Goal: Find contact information: Find contact information

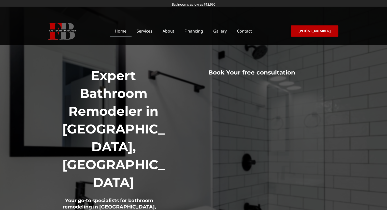
click at [174, 29] on link "About" at bounding box center [169, 31] width 22 height 12
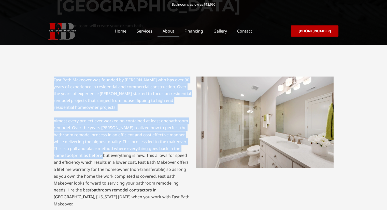
scroll to position [153, 0]
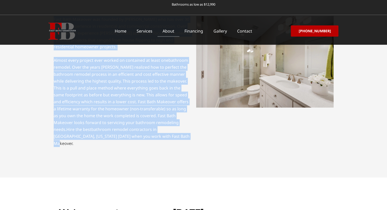
copy div "Fast Bath Makeover was founded by Mark Green who has over 30 years of experienc…"
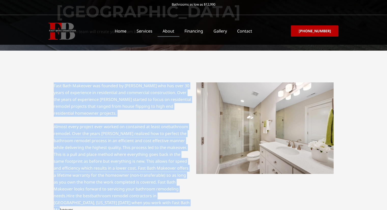
scroll to position [67, 0]
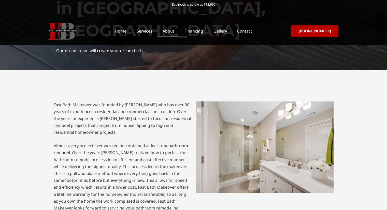
drag, startPoint x: 228, startPoint y: 110, endPoint x: 224, endPoint y: 101, distance: 10.3
click at [224, 101] on div at bounding box center [265, 170] width 143 height 143
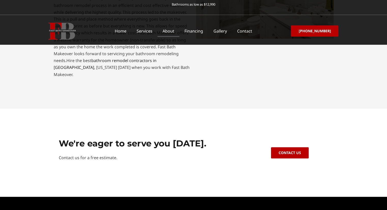
scroll to position [0, 0]
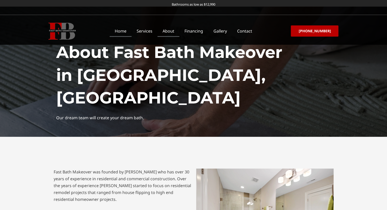
click at [120, 32] on link "Home" at bounding box center [121, 31] width 22 height 12
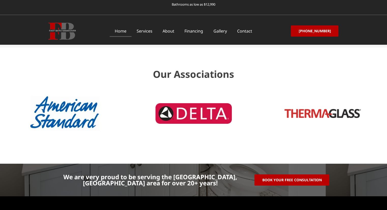
scroll to position [1470, 0]
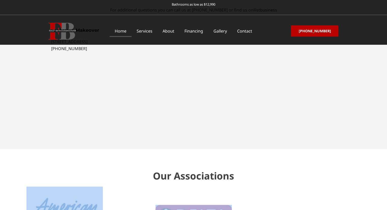
drag, startPoint x: 289, startPoint y: 163, endPoint x: 177, endPoint y: 165, distance: 111.5
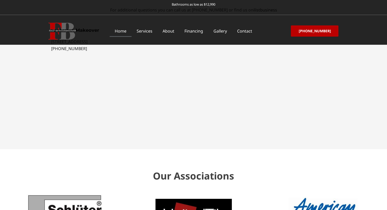
click at [183, 168] on div "Our Associations" at bounding box center [193, 207] width 387 height 78
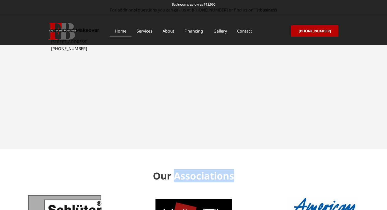
click at [183, 168] on div "Our Associations" at bounding box center [193, 207] width 387 height 78
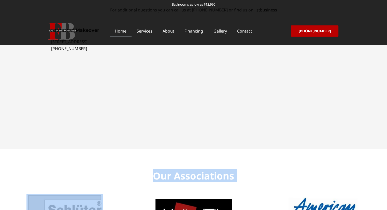
click at [183, 168] on div "Our Associations" at bounding box center [193, 207] width 387 height 78
copy div "Our Associations"
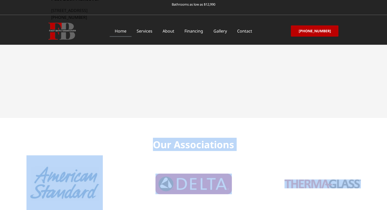
scroll to position [1572, 0]
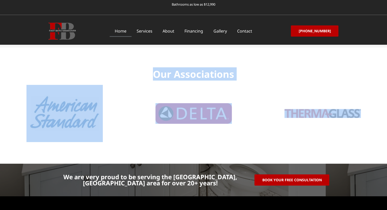
click at [165, 97] on section "Our Associations" at bounding box center [193, 106] width 387 height 116
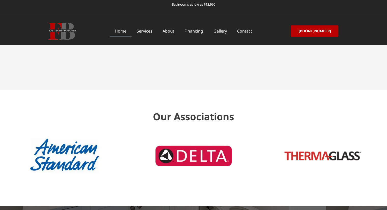
scroll to position [1368, 0]
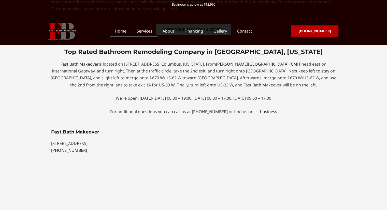
click at [154, 31] on link "Services" at bounding box center [145, 31] width 26 height 12
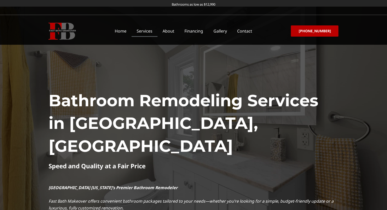
drag, startPoint x: 220, startPoint y: 129, endPoint x: 219, endPoint y: 152, distance: 23.4
click at [219, 163] on div "Speed and Quality at a Fair Price" at bounding box center [194, 171] width 290 height 17
drag, startPoint x: 219, startPoint y: 152, endPoint x: 235, endPoint y: 149, distance: 16.8
click at [235, 163] on div "Speed and Quality at a Fair Price" at bounding box center [194, 171] width 290 height 17
drag, startPoint x: 235, startPoint y: 148, endPoint x: 213, endPoint y: 147, distance: 21.7
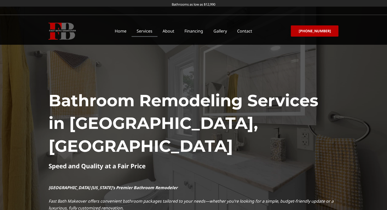
click at [213, 163] on div "Speed and Quality at a Fair Price" at bounding box center [194, 171] width 290 height 17
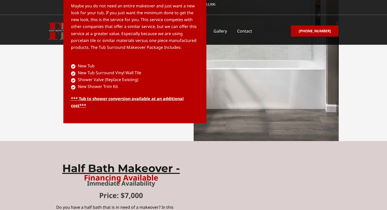
scroll to position [1705, 0]
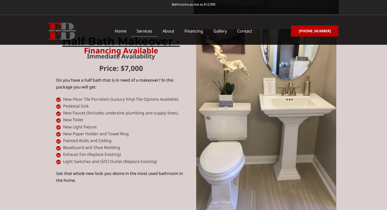
click at [61, 30] on img at bounding box center [61, 31] width 27 height 17
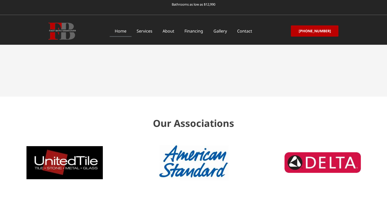
scroll to position [1521, 0]
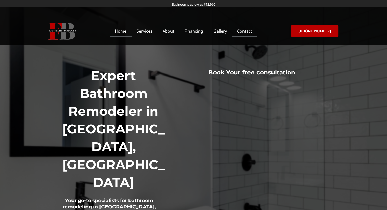
click at [254, 31] on link "Contact" at bounding box center [244, 31] width 25 height 12
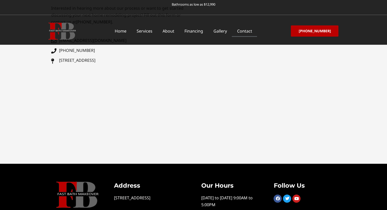
scroll to position [192, 0]
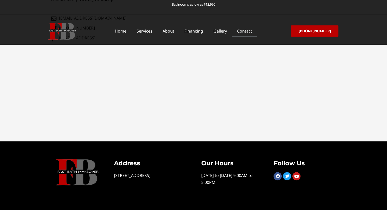
click at [387, 188] on html "Skip to content Bathrooms as low as $12,990 Home Services About Financing Galle…" at bounding box center [193, 9] width 387 height 403
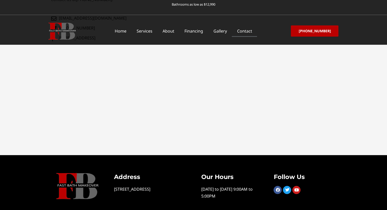
drag, startPoint x: 131, startPoint y: 196, endPoint x: 114, endPoint y: 188, distance: 18.8
click at [114, 188] on div "[STREET_ADDRESS]" at bounding box center [150, 192] width 72 height 13
copy link "[STREET_ADDRESS]"
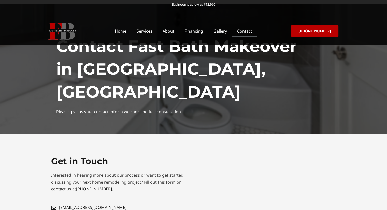
scroll to position [79, 0]
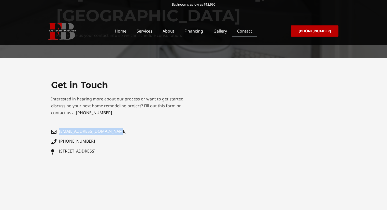
drag, startPoint x: 58, startPoint y: 127, endPoint x: 118, endPoint y: 128, distance: 60.3
click at [118, 128] on div "Get in Touch Interested in hearing more about our process or want to get starte…" at bounding box center [121, 163] width 145 height 173
copy span "[EMAIL_ADDRESS][DOMAIN_NAME]"
